Goal: Task Accomplishment & Management: Use online tool/utility

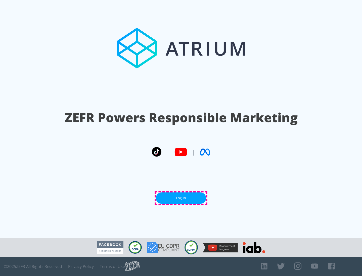
click at [181, 198] on link "Log In" at bounding box center [181, 198] width 50 height 11
